Goal: Find specific page/section

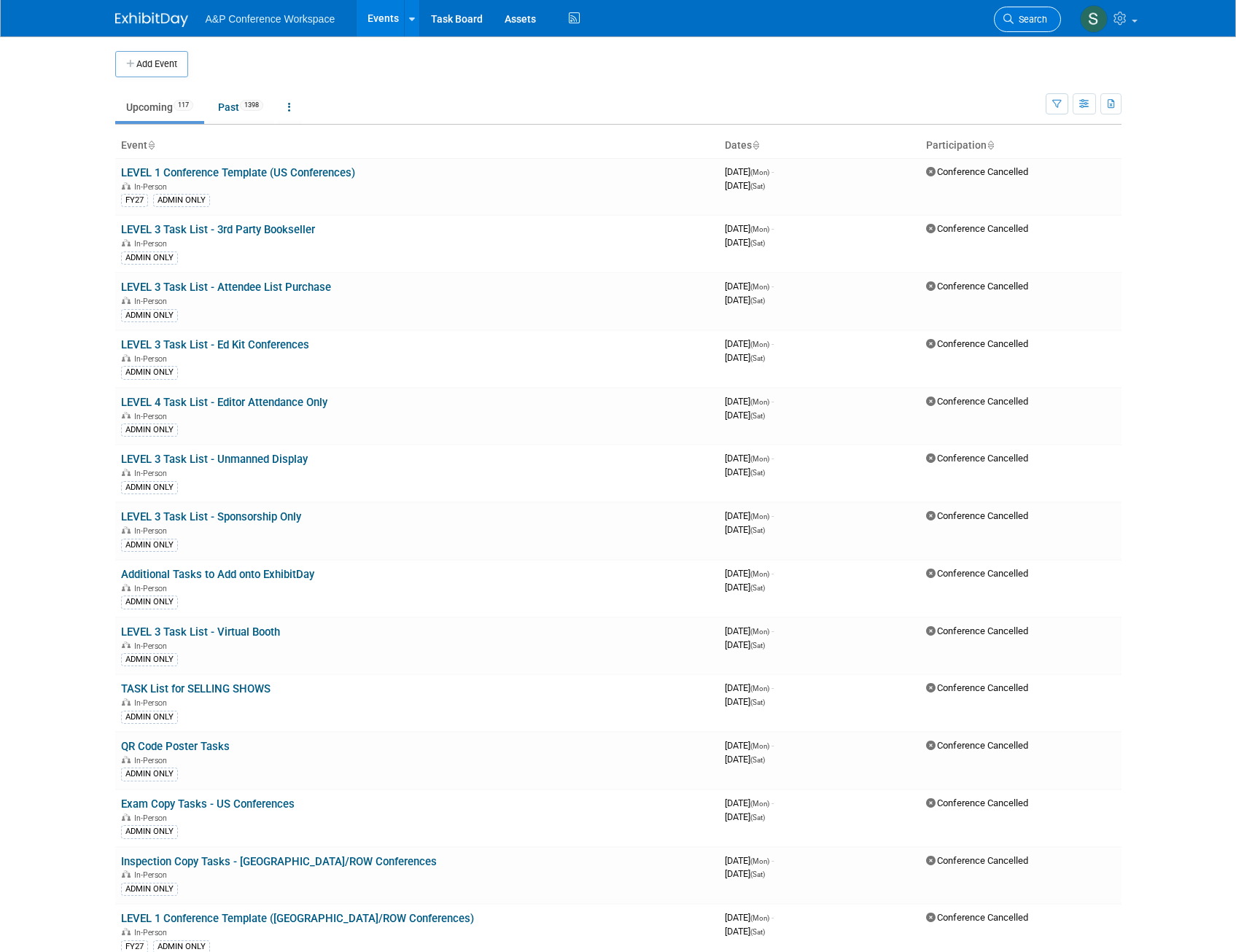
click at [1015, 15] on span "Search" at bounding box center [1030, 19] width 34 height 11
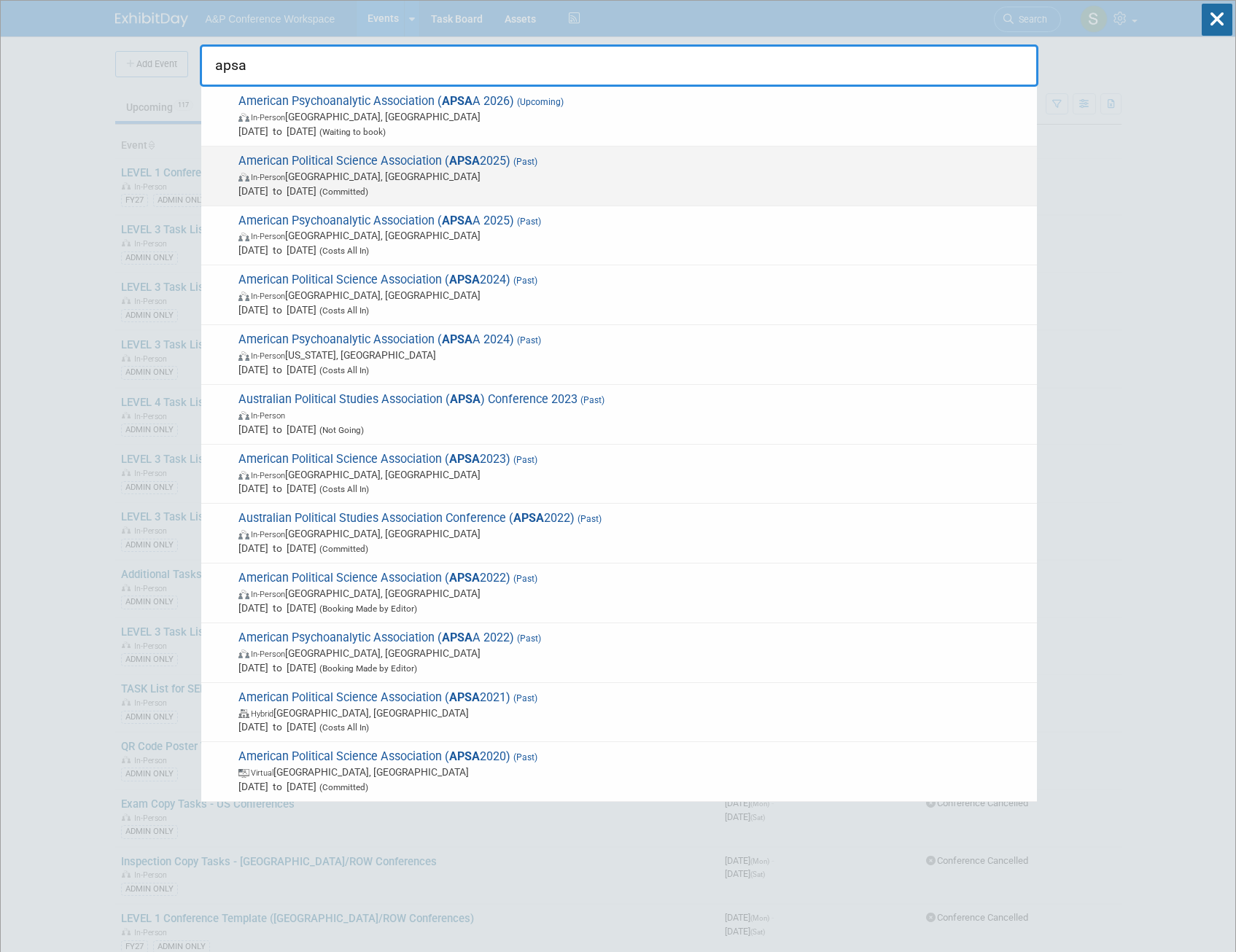
type input "apsa"
click at [536, 156] on span "American Political Science Association ( APSA 2025) (Past) In-Person Vancouver,…" at bounding box center [632, 176] width 796 height 45
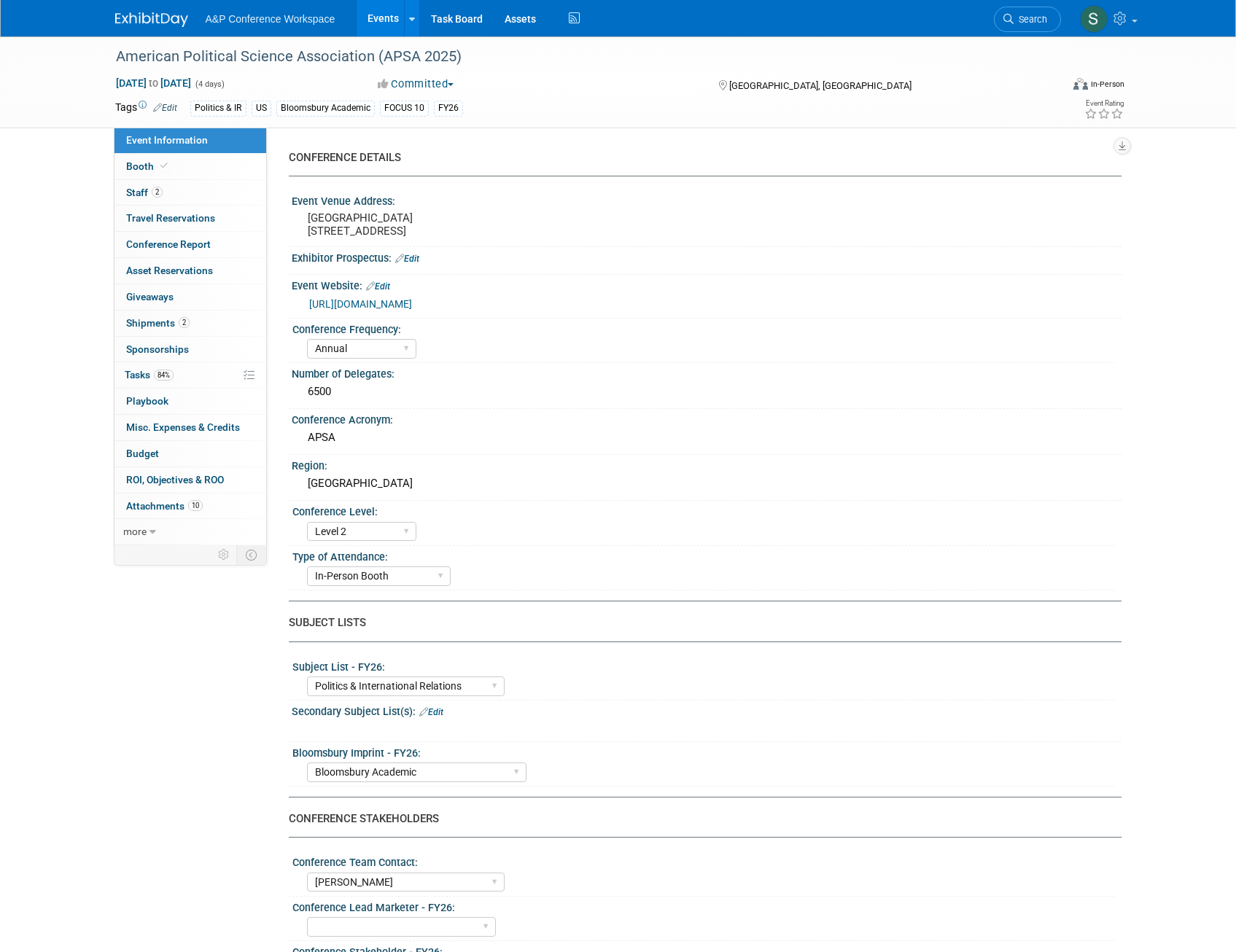
select select "Annual"
select select "Level 2"
select select "In-Person Booth"
select select "Politics & International Relations"
select select "Bloomsbury Academic"
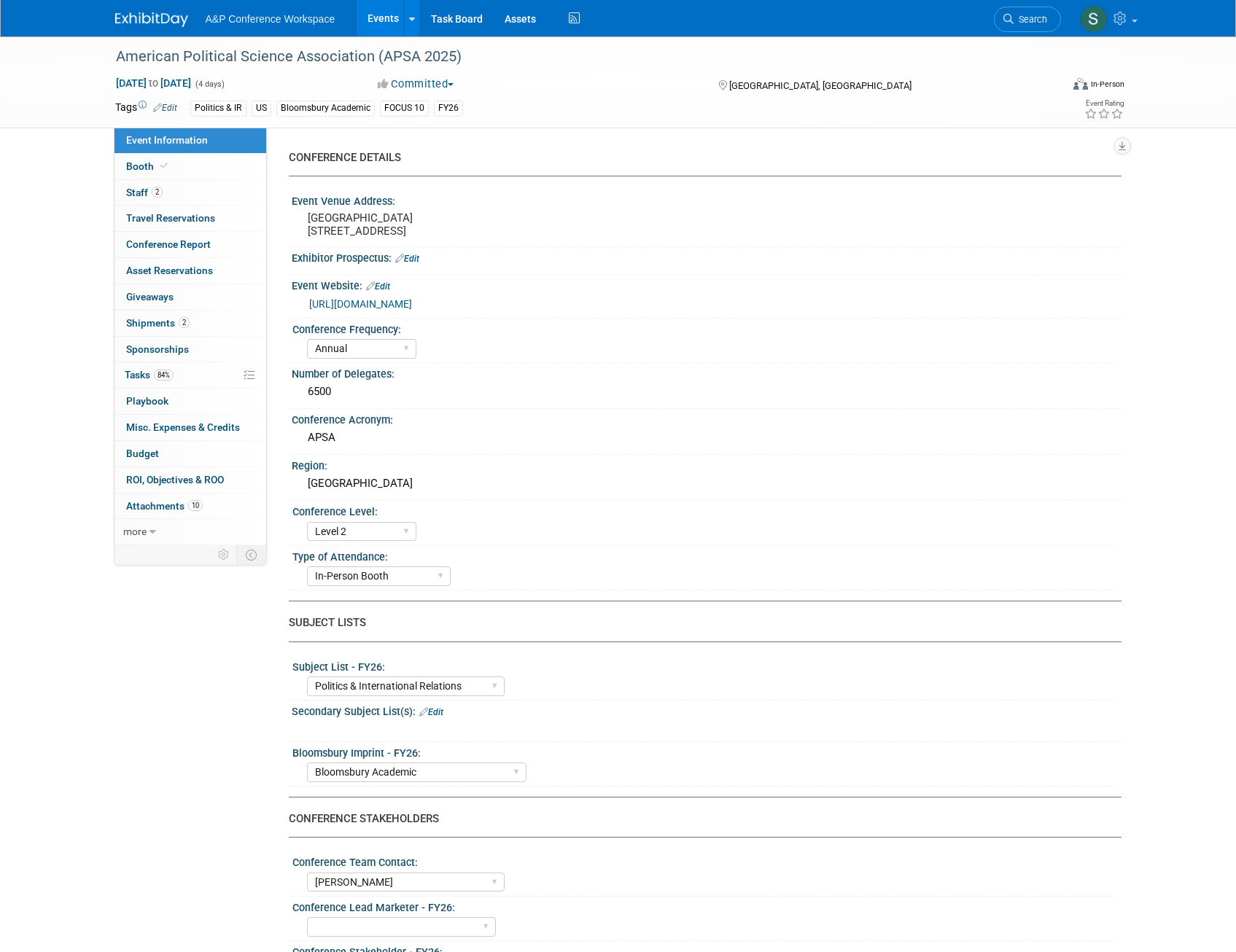
select select "[PERSON_NAME]"
select select "Networking/Commissioning"
click at [149, 372] on span "Tasks 84%" at bounding box center [148, 375] width 49 height 12
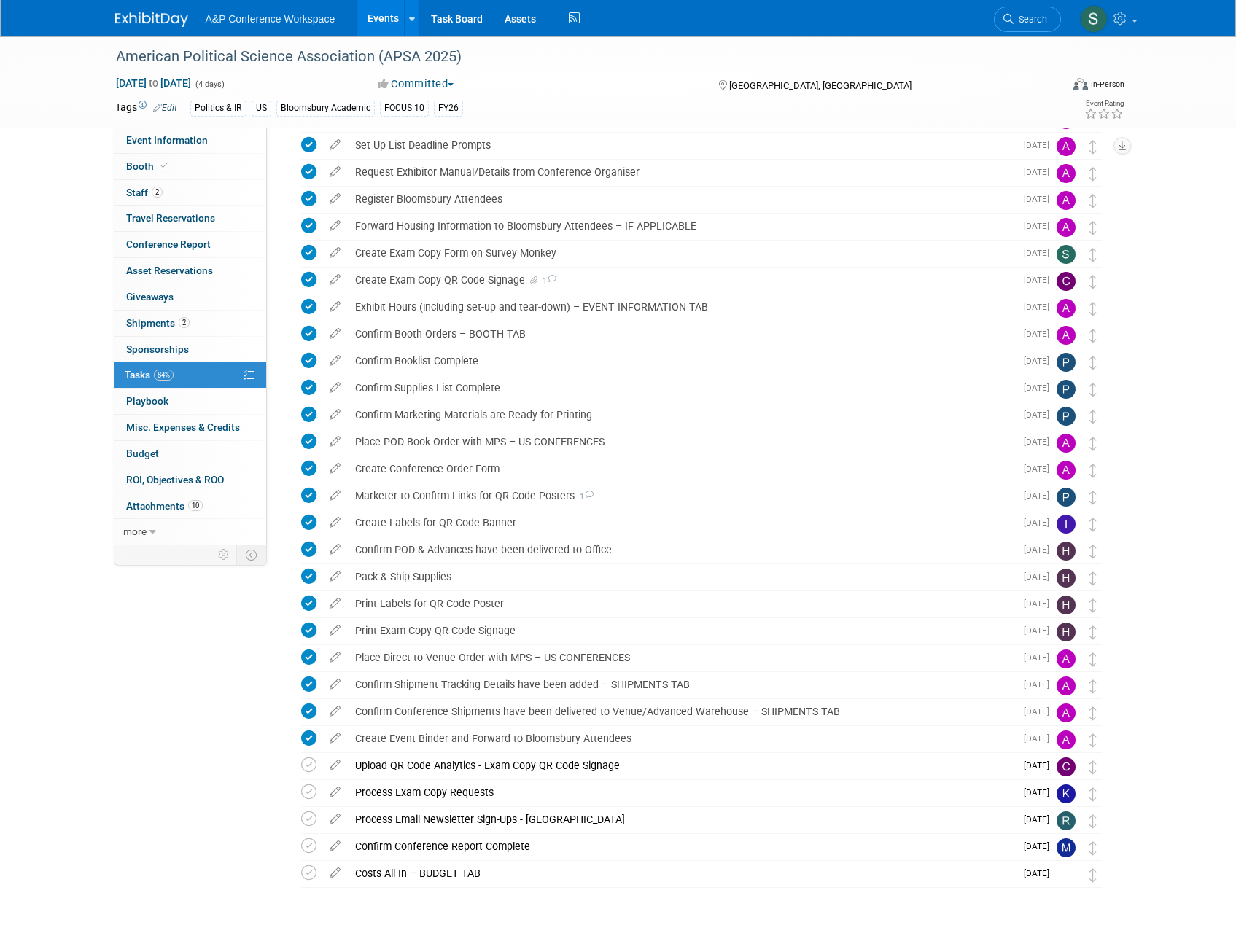
scroll to position [190, 0]
